Goal: Task Accomplishment & Management: Manage account settings

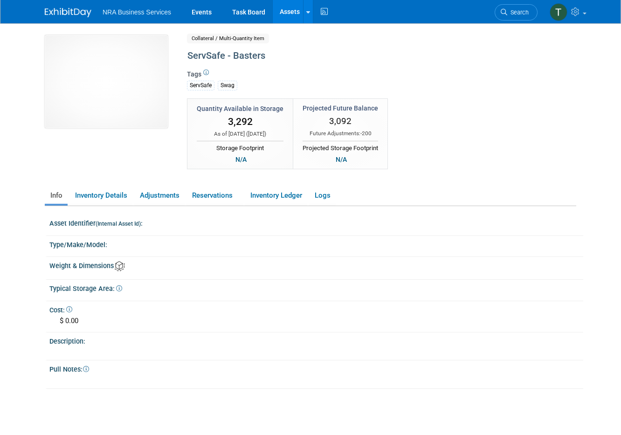
click at [16, 405] on body "NRA Business Services Events Task Board Assets Search Assets" at bounding box center [310, 217] width 621 height 435
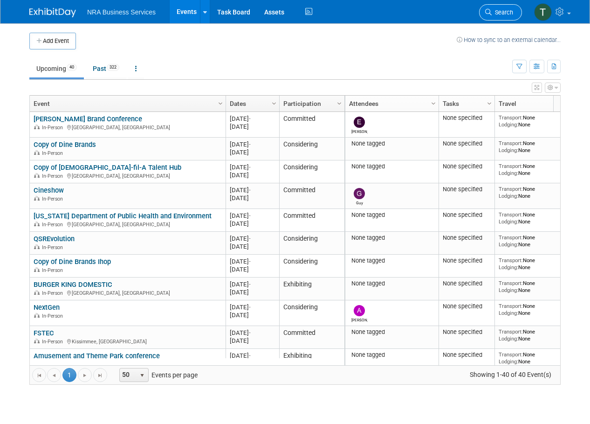
click at [506, 10] on span "Search" at bounding box center [502, 12] width 21 height 7
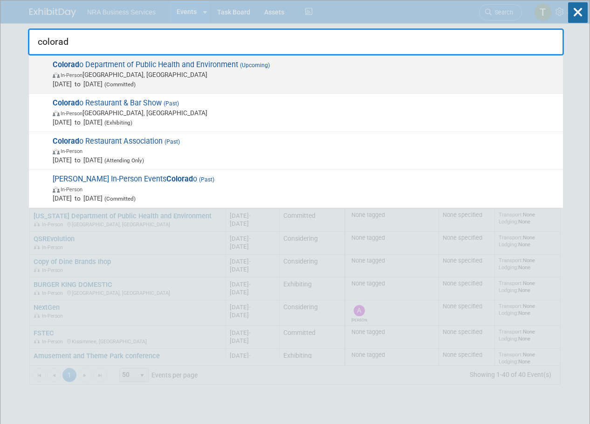
type input "colorad"
click at [215, 74] on span "In-Person [GEOGRAPHIC_DATA], [GEOGRAPHIC_DATA]" at bounding box center [306, 74] width 506 height 9
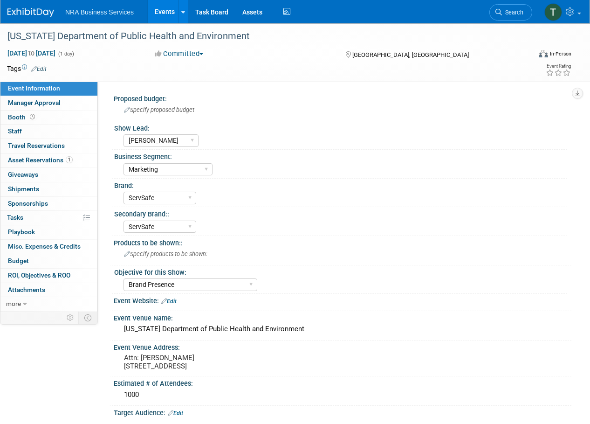
select select "Terry G"
select select "Marketing"
select select "ServSafe"
select select "Brand Presence"
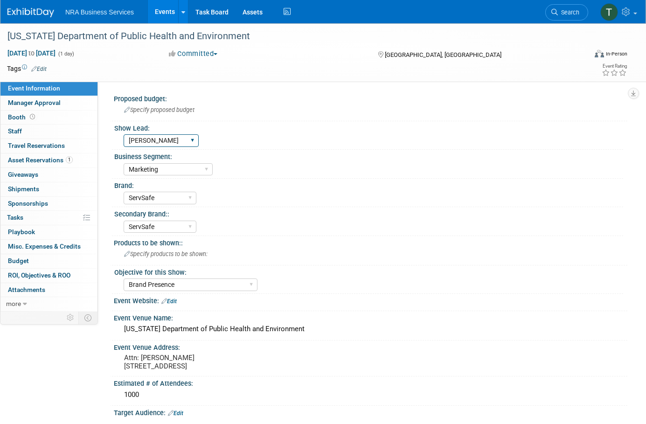
click at [189, 140] on select "Guy W Shane Q Shane R Alisha G Kay A Catherine V Renee H Chip R Robin B Dennie …" at bounding box center [161, 140] width 75 height 13
click at [475, 165] on div "Industry - Lodging Industry - Restaurant Corrections Government Career & Academ…" at bounding box center [373, 168] width 499 height 15
click at [188, 142] on select "Guy W Shane Q Shane R Alisha G Kay A Catherine V Renee H Chip R Robin B Dennie …" at bounding box center [161, 140] width 75 height 13
drag, startPoint x: 193, startPoint y: 227, endPoint x: 193, endPoint y: 249, distance: 22.8
click at [193, 249] on div "Proposed budget: Specify proposed budget Show Lead: Guy W Shane Q Shane R Alish…" at bounding box center [366, 382] width 508 height 580
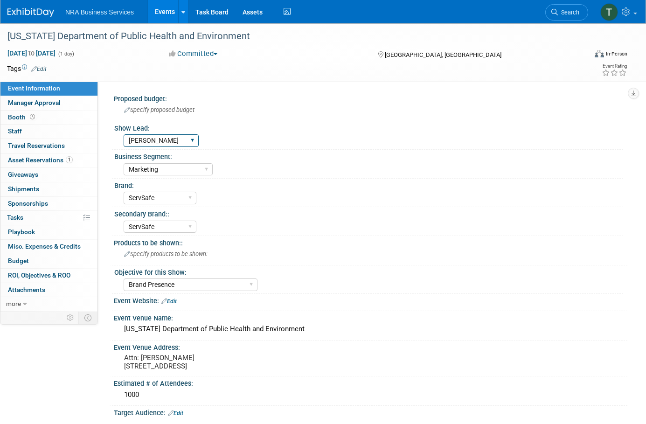
click at [191, 141] on select "Guy W Shane Q Shane R Alisha G Kay A Catherine V Renee H Chip R Robin B Dennie …" at bounding box center [161, 140] width 75 height 13
click at [352, 173] on div "Industry - Lodging Industry - Restaurant Corrections Government Career & Academ…" at bounding box center [373, 168] width 499 height 15
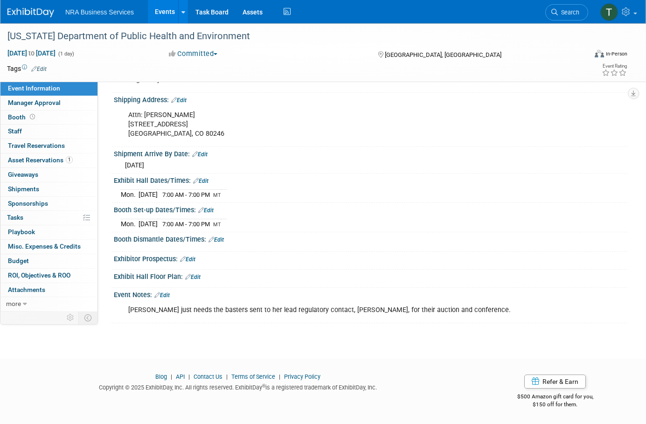
scroll to position [357, 0]
click at [165, 293] on link "Edit" at bounding box center [161, 295] width 15 height 7
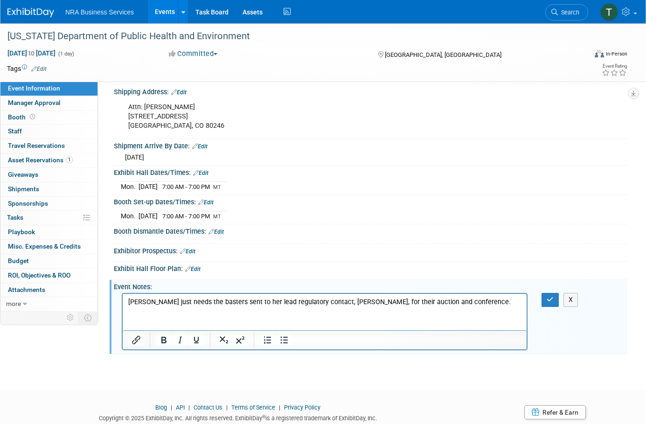
scroll to position [0, 0]
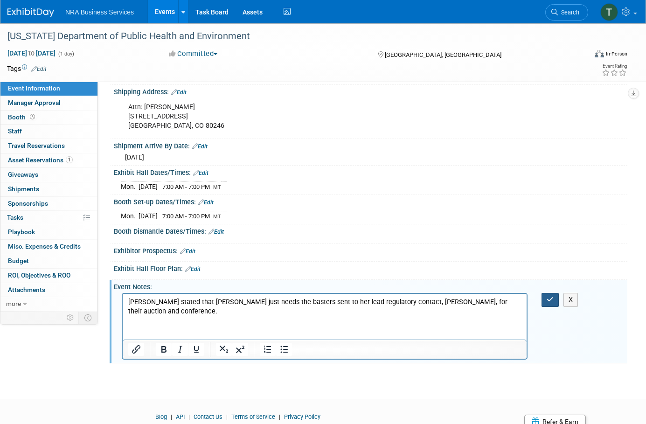
click at [549, 303] on icon "button" at bounding box center [549, 299] width 7 height 7
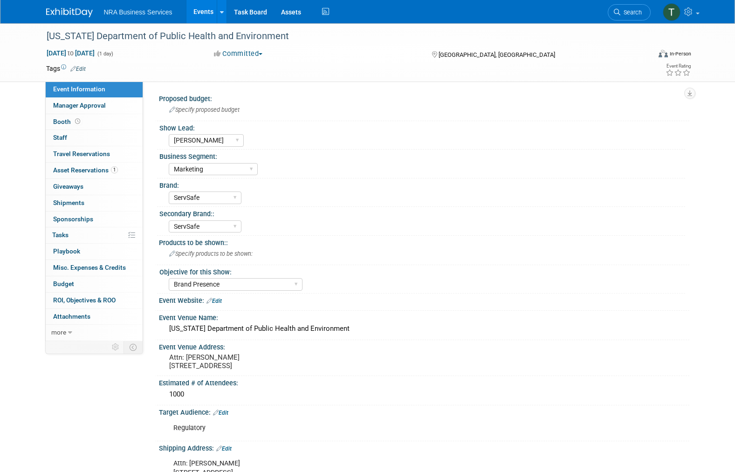
click at [28, 416] on div "Colorado Department of Public Health and Environment Sep 1, 2025 to Sep 1, 2025…" at bounding box center [367, 361] width 735 height 676
click at [374, 177] on div "Business Segment: Industry - Lodging Industry - Restaurant Corrections Governme…" at bounding box center [421, 164] width 528 height 28
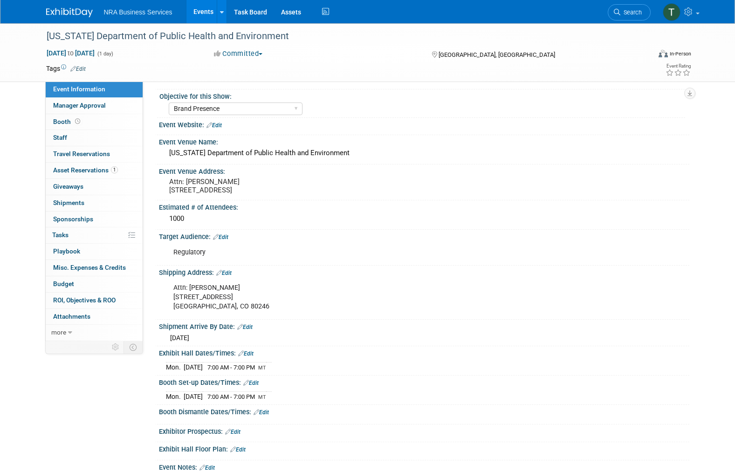
scroll to position [186, 0]
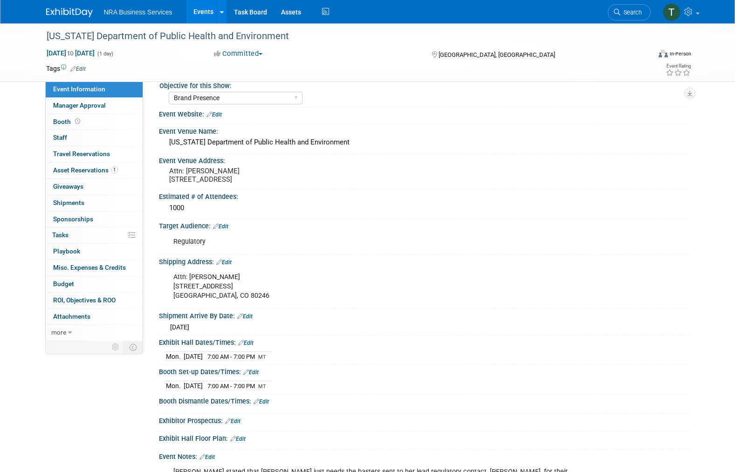
click at [398, 60] on div "Sep 1, 2025 to Sep 1, 2025 (1 day) Sep 1, 2025 to Sep 1, 2025 Committed Committ…" at bounding box center [369, 55] width 660 height 14
click at [590, 12] on icon at bounding box center [689, 11] width 11 height 8
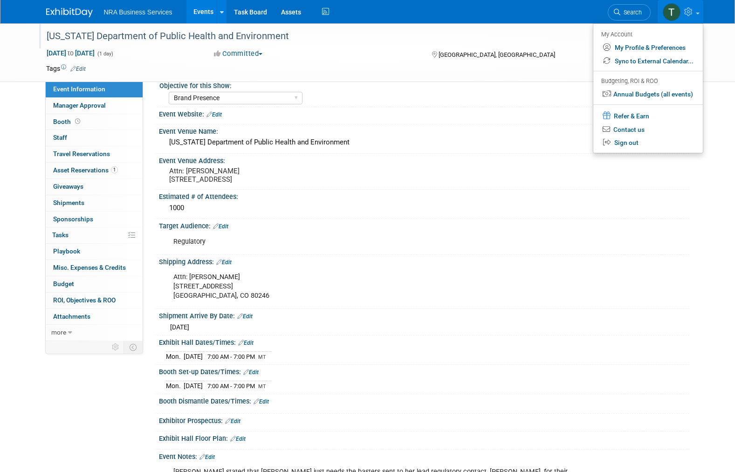
click at [490, 37] on div "[US_STATE] Department of Public Health and Environment" at bounding box center [339, 36] width 593 height 17
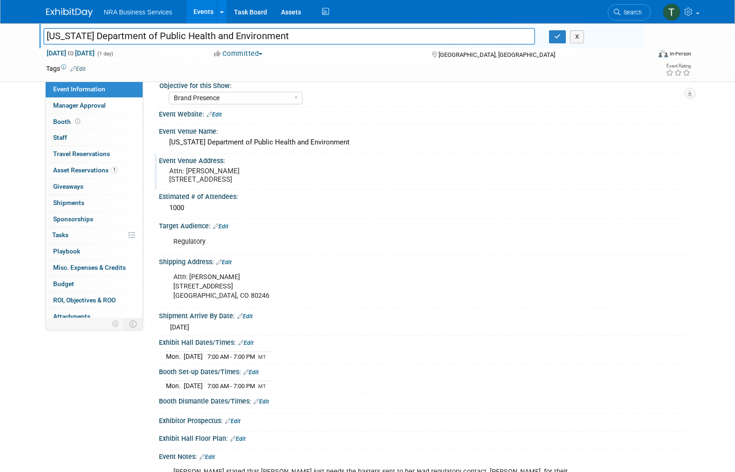
click at [375, 154] on div "Event Venue Address:" at bounding box center [424, 160] width 530 height 12
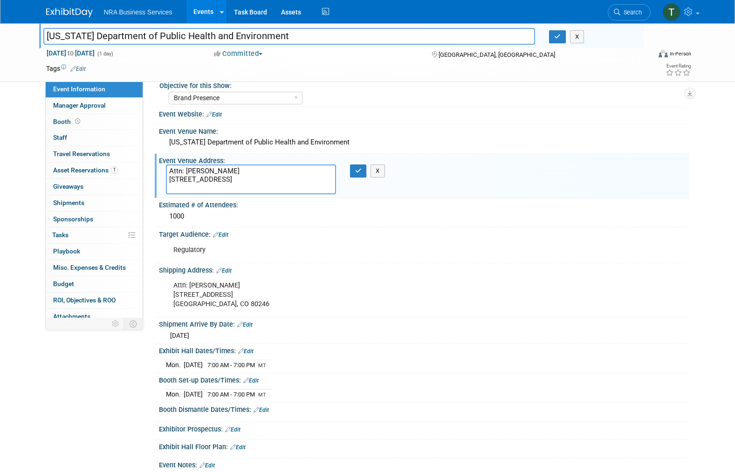
scroll to position [0, 0]
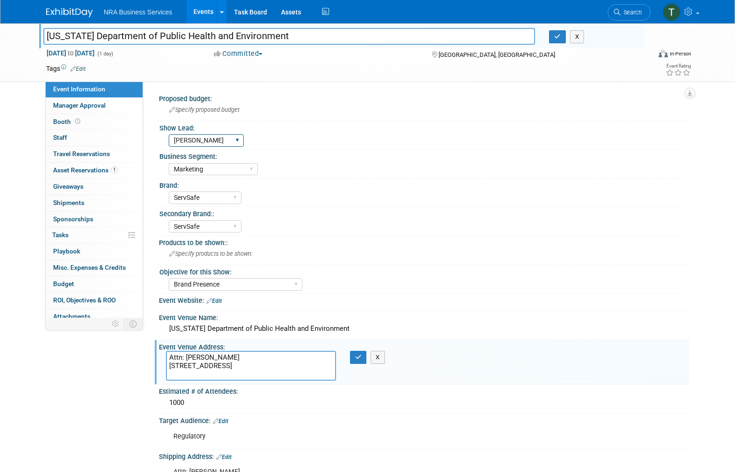
click at [232, 136] on select "Guy W Shane Q Shane R Alisha G Kay A Catherine V Renee H Chip R Robin B Dennie …" at bounding box center [206, 140] width 75 height 13
click at [499, 71] on td at bounding box center [334, 68] width 496 height 9
